Goal: Task Accomplishment & Management: Use online tool/utility

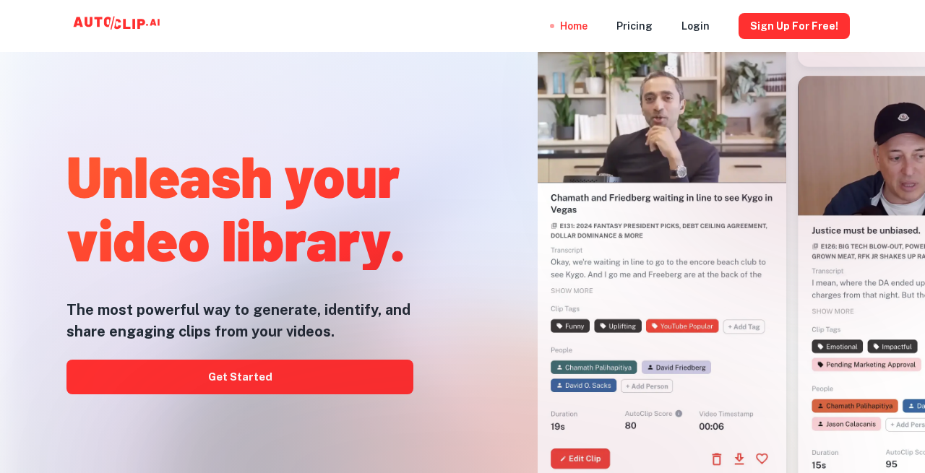
click at [231, 372] on div at bounding box center [463, 473] width 740 height 289
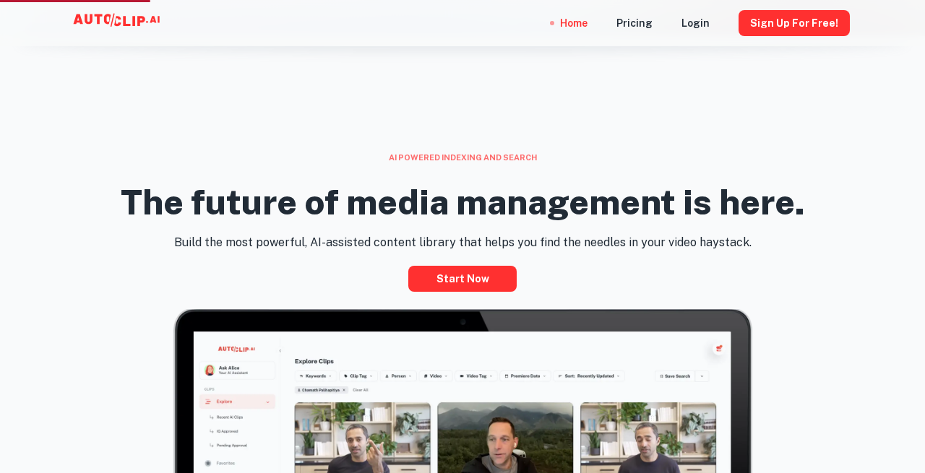
scroll to position [484, 0]
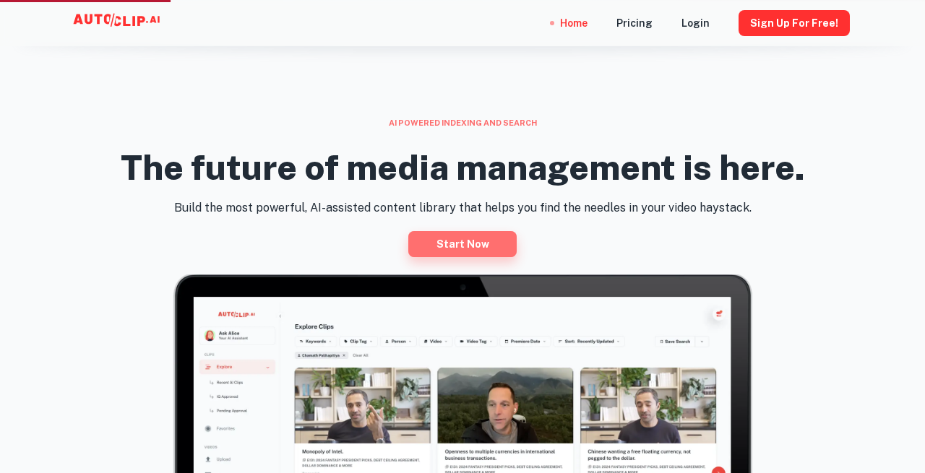
click at [476, 236] on link "Start now" at bounding box center [462, 244] width 108 height 26
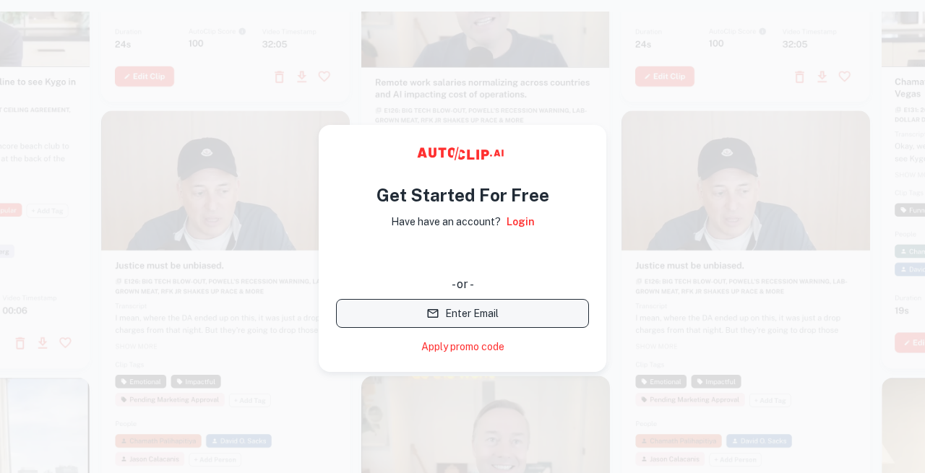
click at [422, 317] on button "Enter Email" at bounding box center [462, 313] width 253 height 29
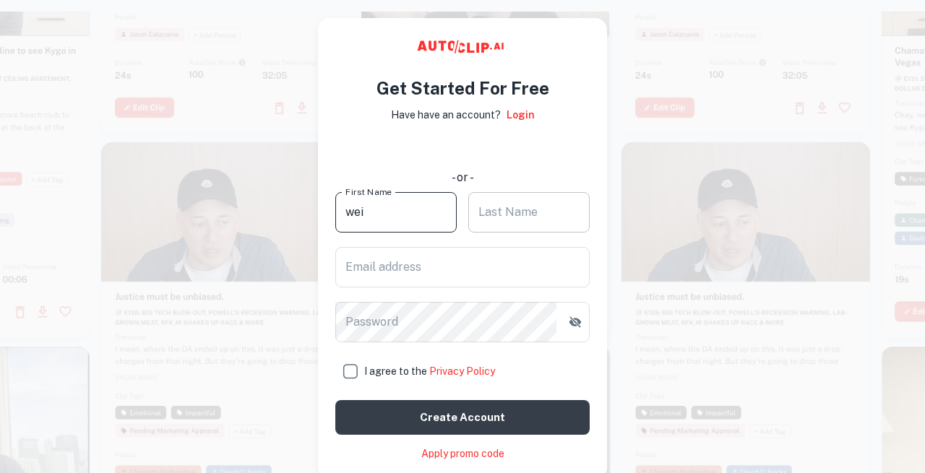
type input "wei"
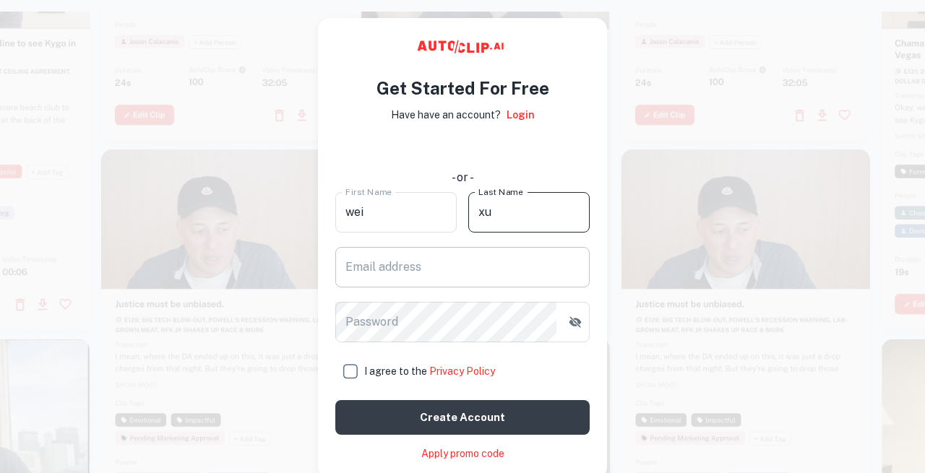
type input "xu"
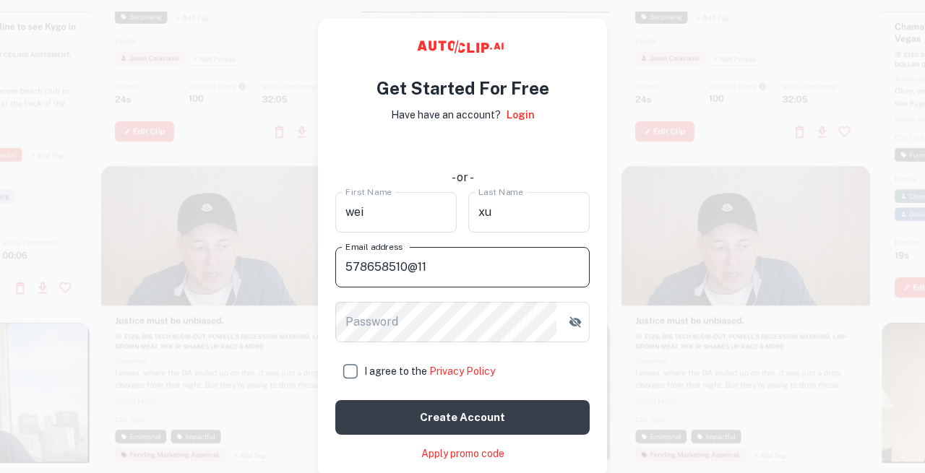
click at [463, 417] on button "Create account" at bounding box center [462, 417] width 254 height 35
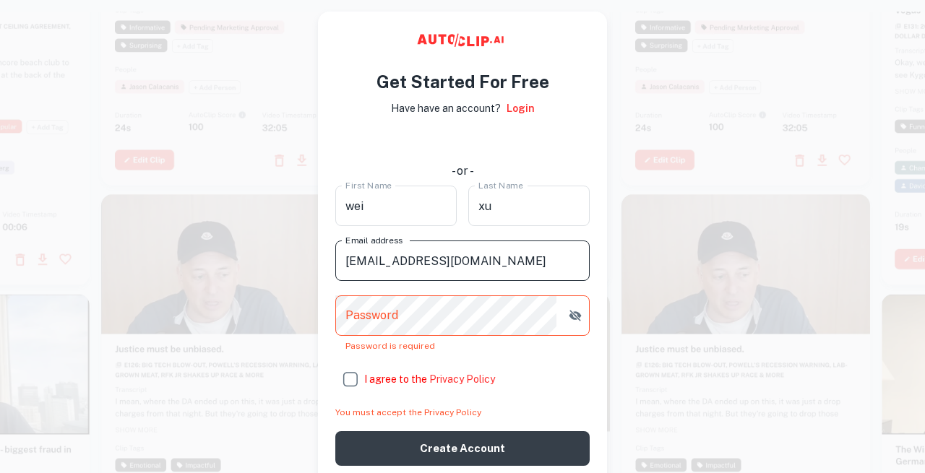
type input "578658510@qq.com"
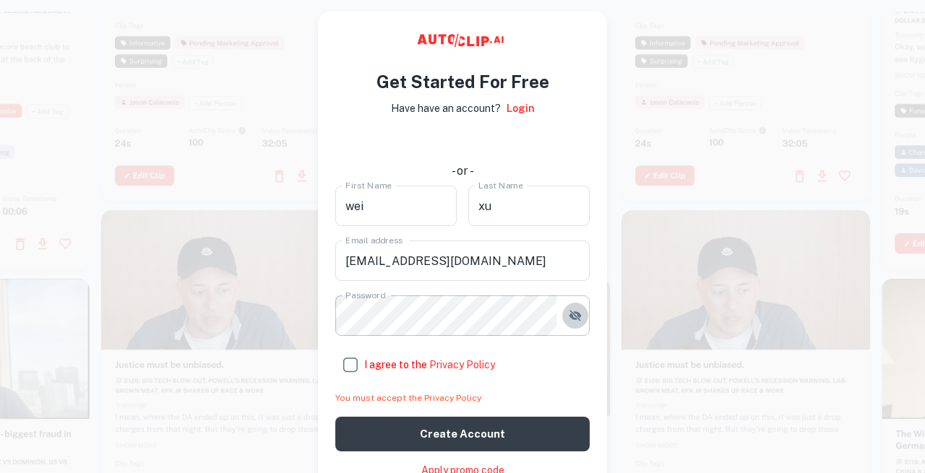
click at [574, 314] on icon "button" at bounding box center [575, 316] width 14 height 14
click at [346, 359] on input "I agree to the Privacy Policy" at bounding box center [349, 365] width 29 height 29
checkbox input "true"
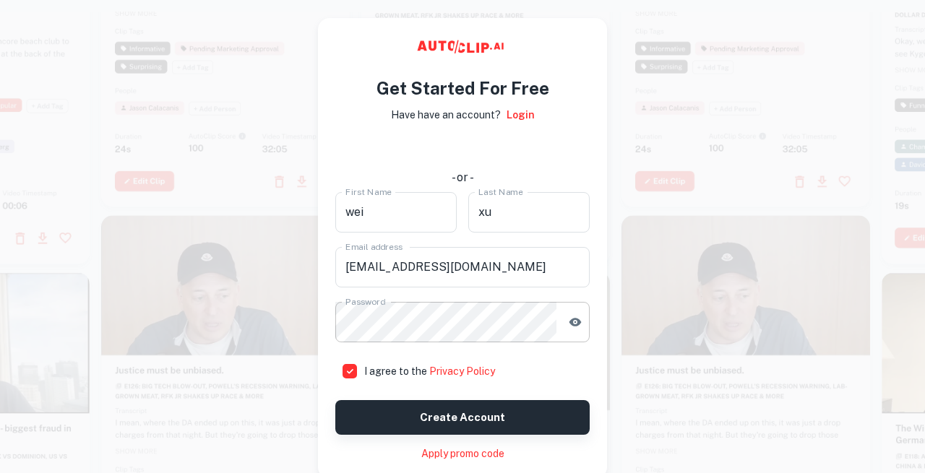
click at [419, 410] on button "Create account" at bounding box center [462, 417] width 254 height 35
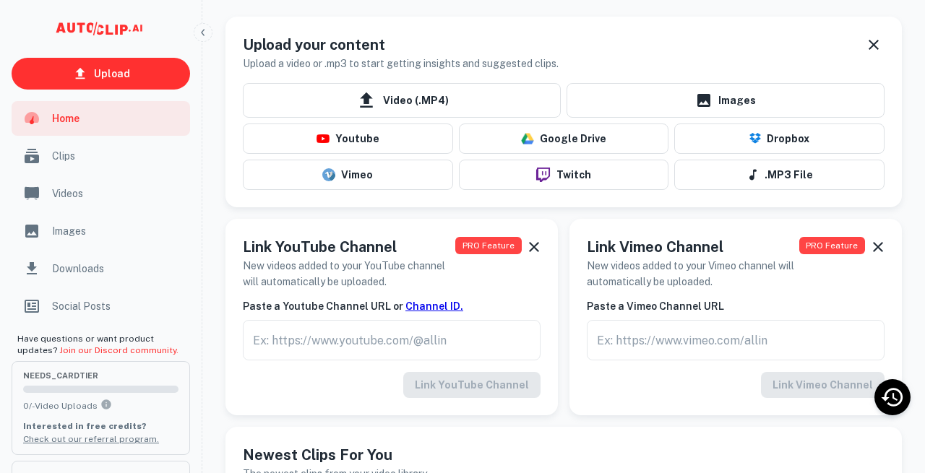
scroll to position [26, 0]
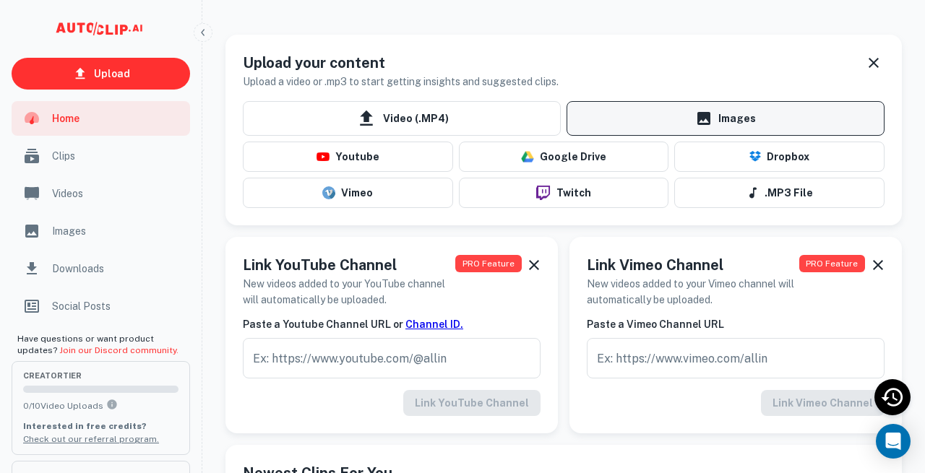
click at [695, 116] on link "Images" at bounding box center [726, 118] width 318 height 35
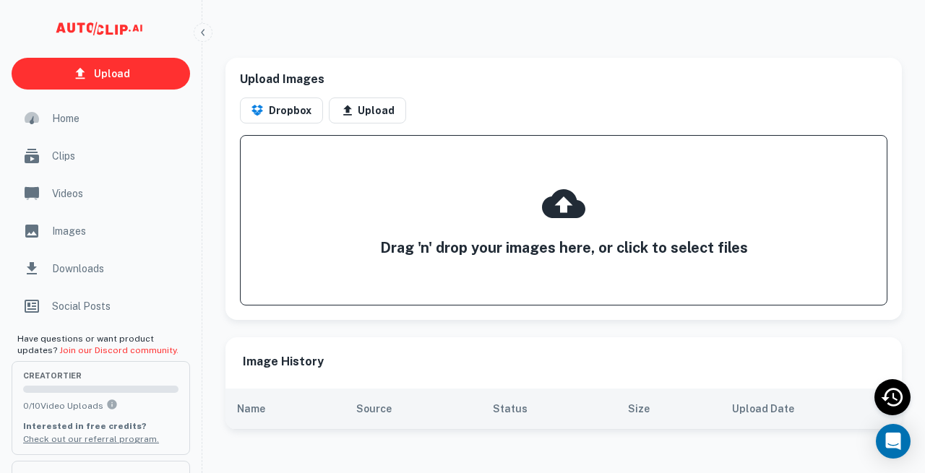
click at [583, 210] on icon at bounding box center [563, 203] width 43 height 29
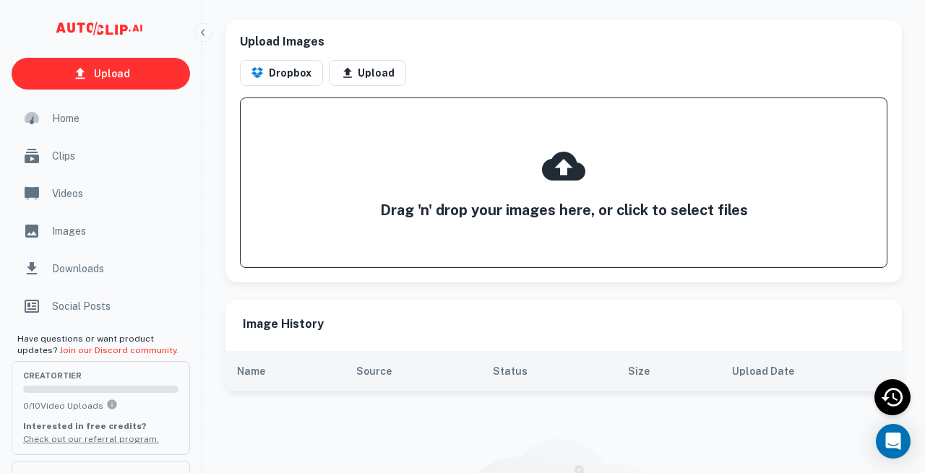
scroll to position [28, 0]
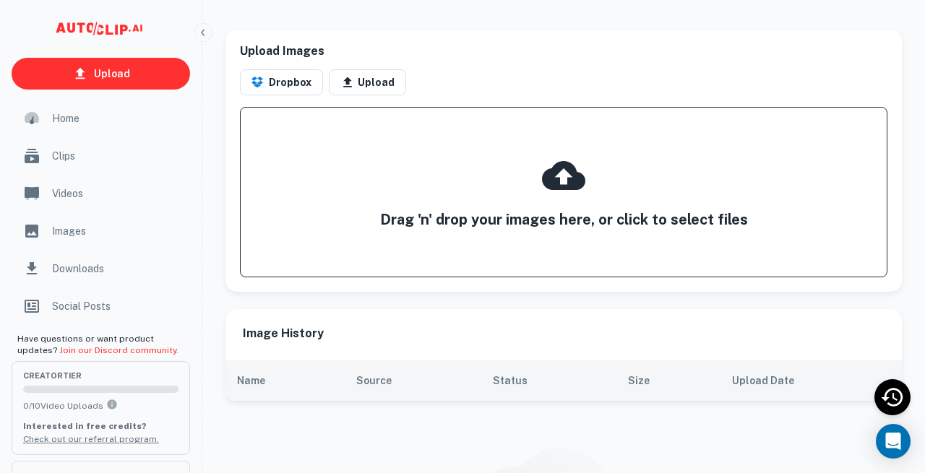
click at [559, 162] on icon at bounding box center [563, 175] width 43 height 29
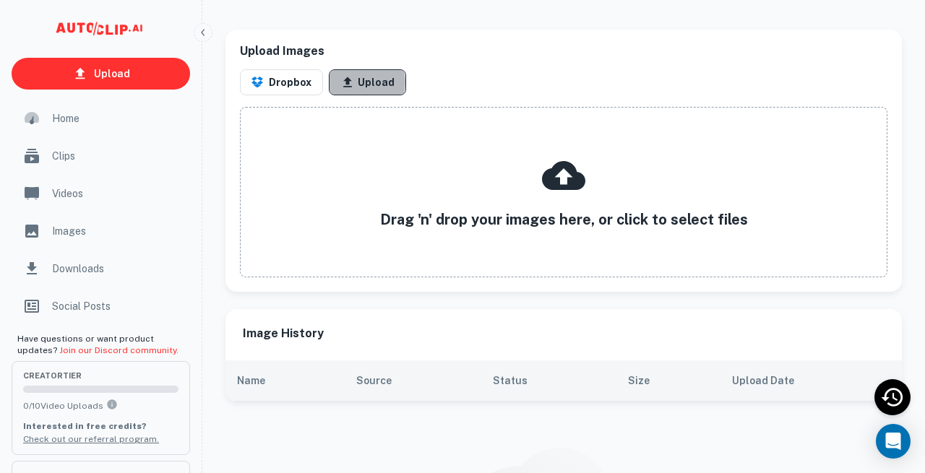
click at [361, 82] on button "Upload" at bounding box center [367, 82] width 77 height 26
click at [202, 33] on icon "button" at bounding box center [203, 32] width 4 height 7
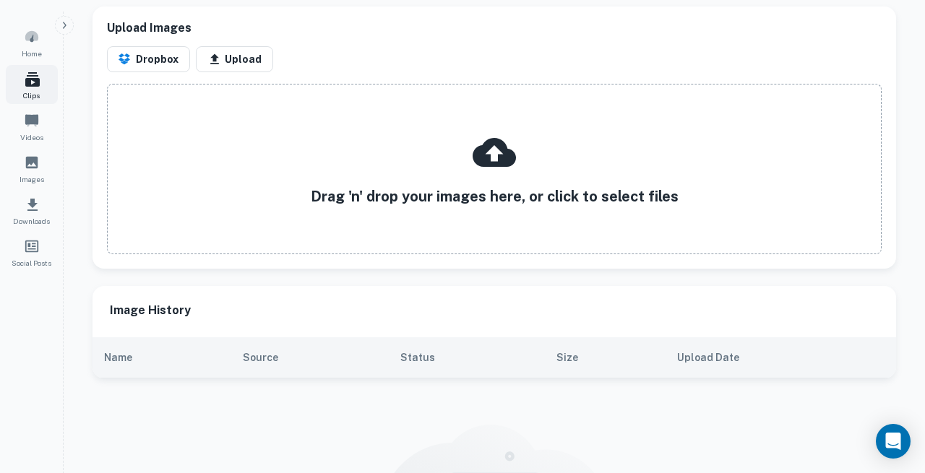
click at [22, 85] on div "Clips" at bounding box center [32, 84] width 52 height 39
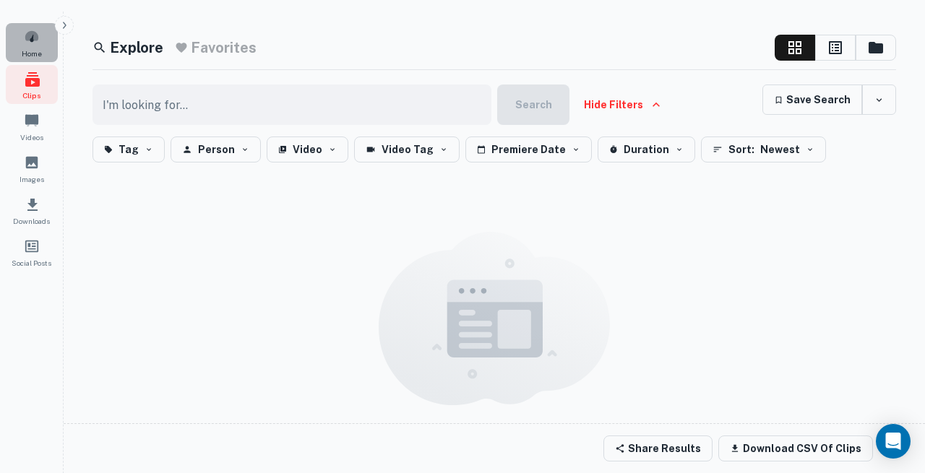
click at [27, 47] on div "Home" at bounding box center [32, 42] width 52 height 39
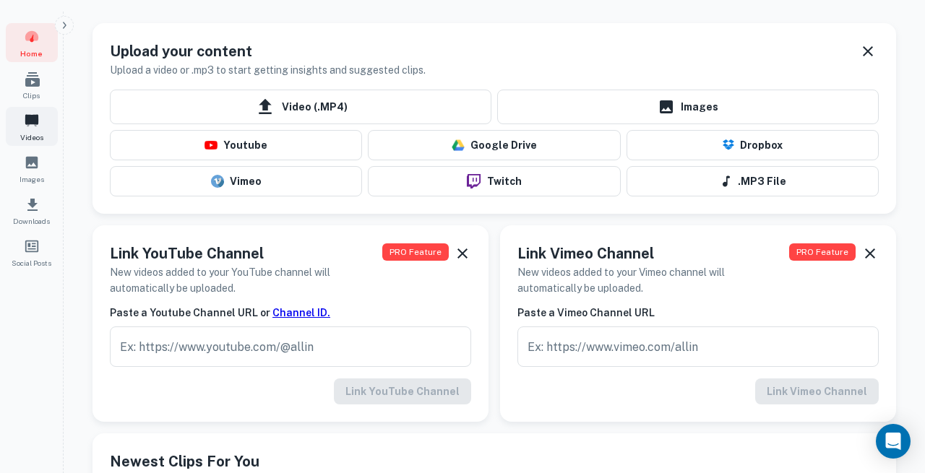
click at [35, 137] on span "Videos" at bounding box center [32, 138] width 52 height 12
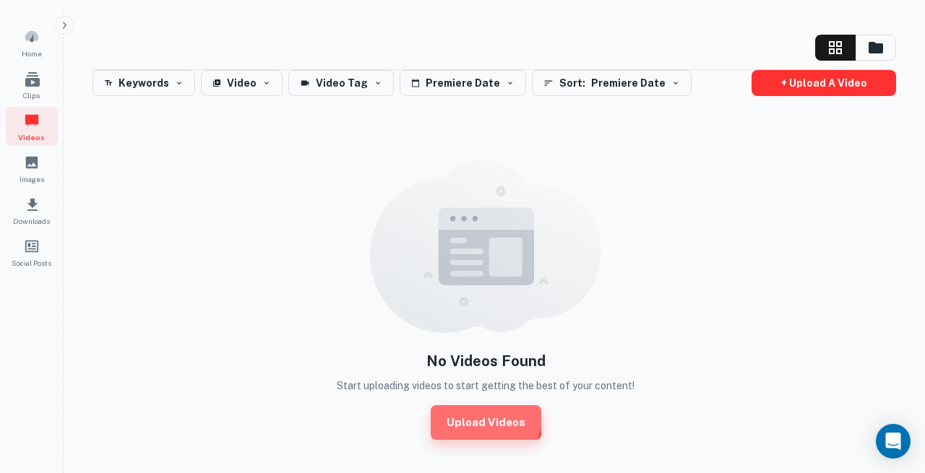
click at [455, 406] on link "Upload Videos" at bounding box center [486, 423] width 111 height 35
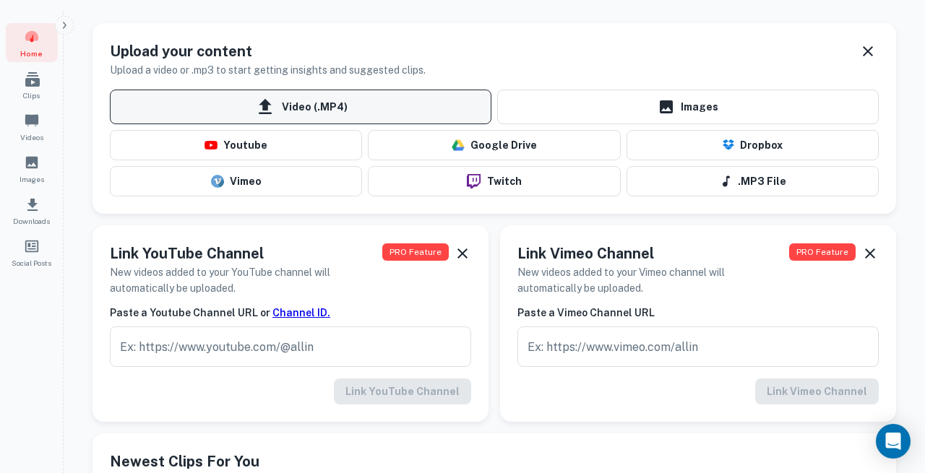
click at [210, 109] on span "Video (.MP4)" at bounding box center [301, 107] width 382 height 35
click at [0, 0] on input "Video (.MP4)" at bounding box center [0, 0] width 0 height 0
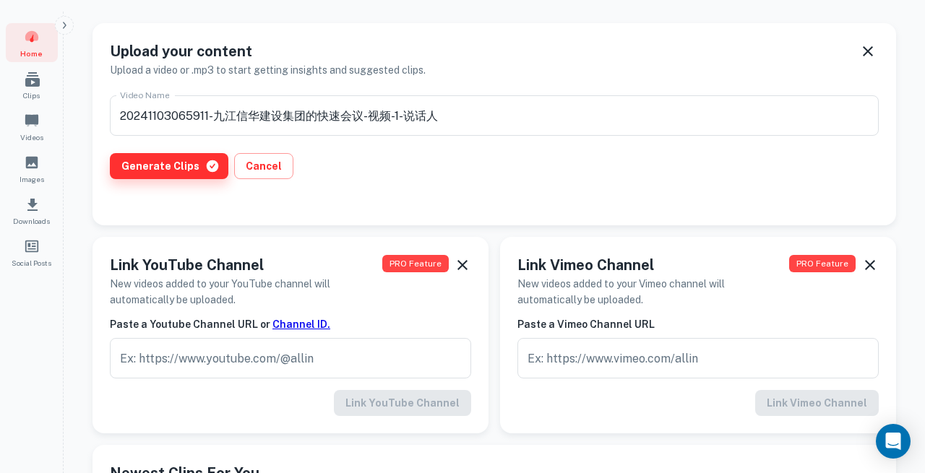
click at [152, 169] on button "Generate Clips" at bounding box center [169, 166] width 119 height 26
